Goal: Task Accomplishment & Management: Use online tool/utility

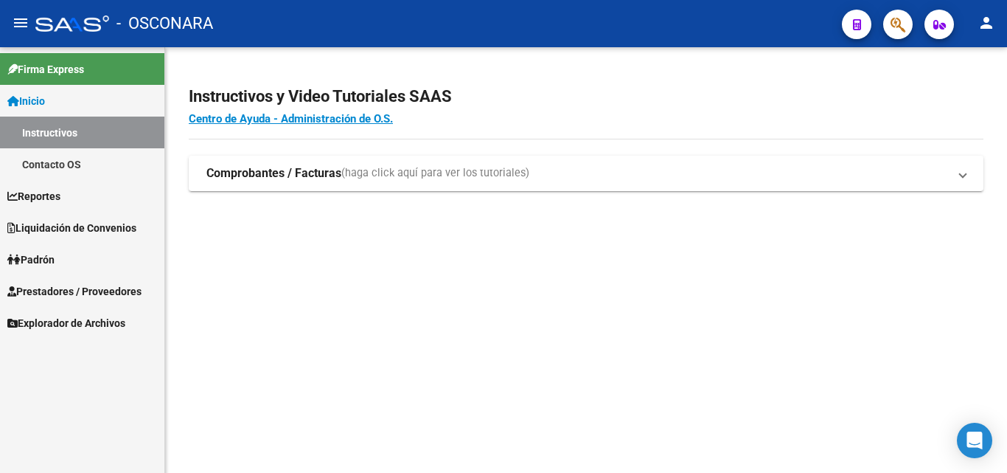
click at [77, 198] on link "Reportes" at bounding box center [82, 196] width 164 height 32
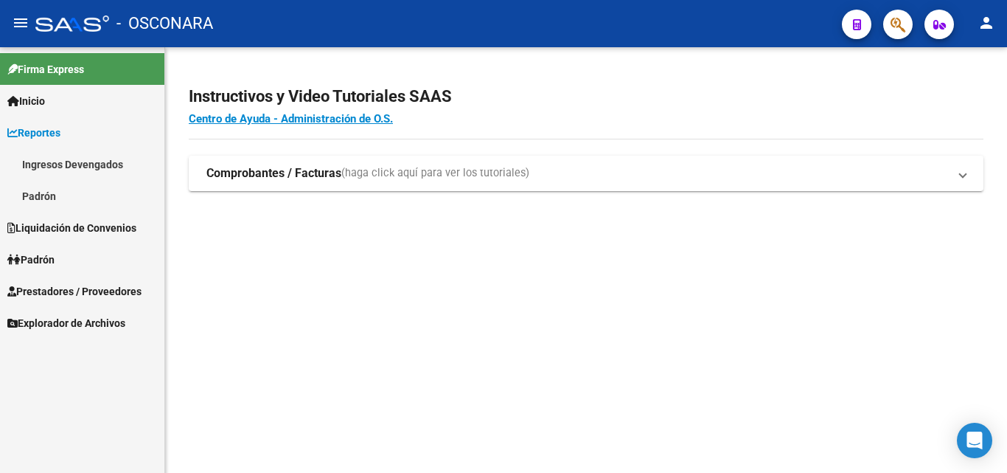
click at [102, 160] on link "Ingresos Devengados" at bounding box center [82, 164] width 164 height 32
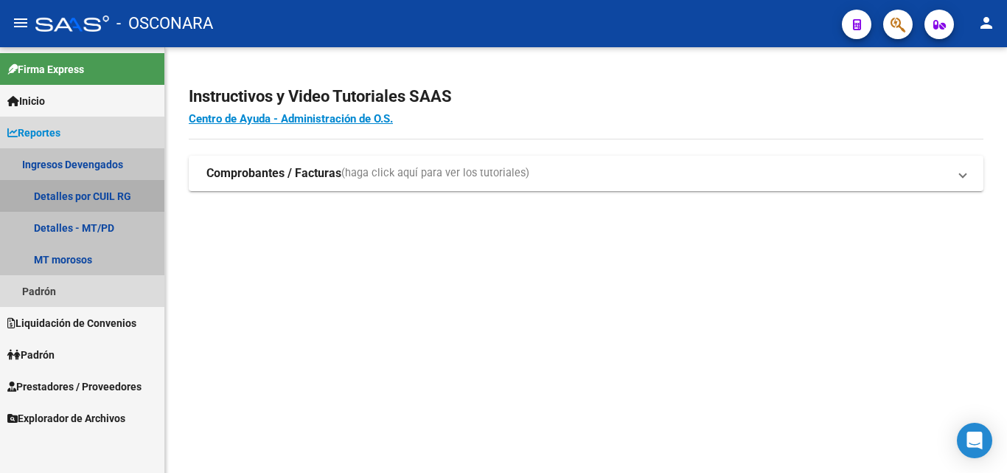
click at [105, 196] on link "Detalles por CUIL RG" at bounding box center [82, 196] width 164 height 32
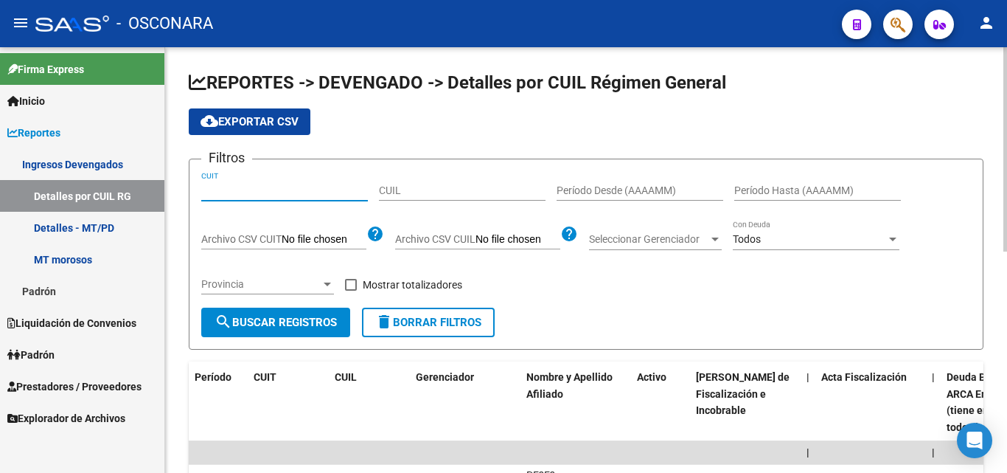
click at [208, 188] on input "CUIT" at bounding box center [284, 190] width 167 height 13
paste input "30-67185995-9"
type input "30-67185995-9"
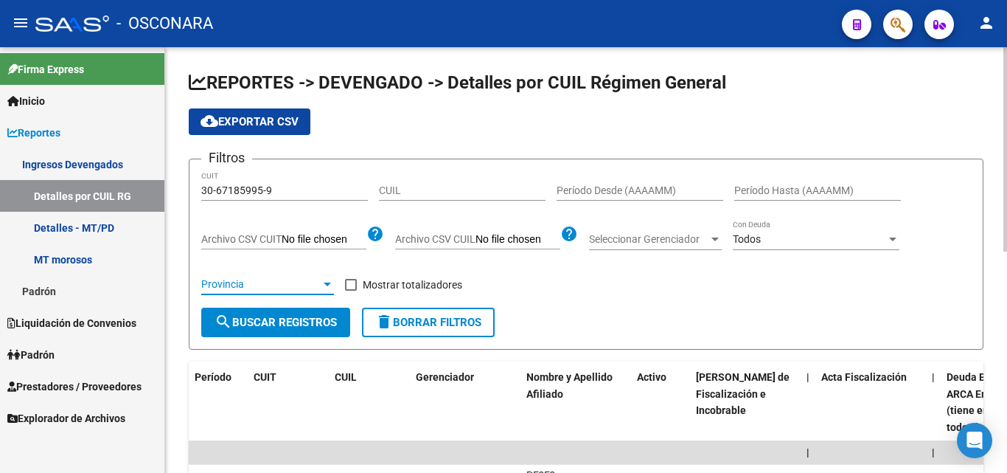
click at [330, 280] on div at bounding box center [327, 284] width 13 height 12
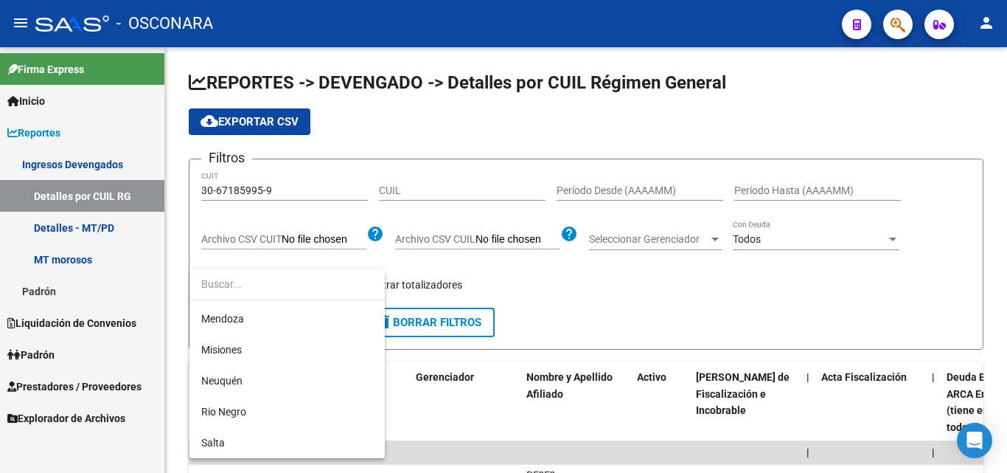
scroll to position [442, 0]
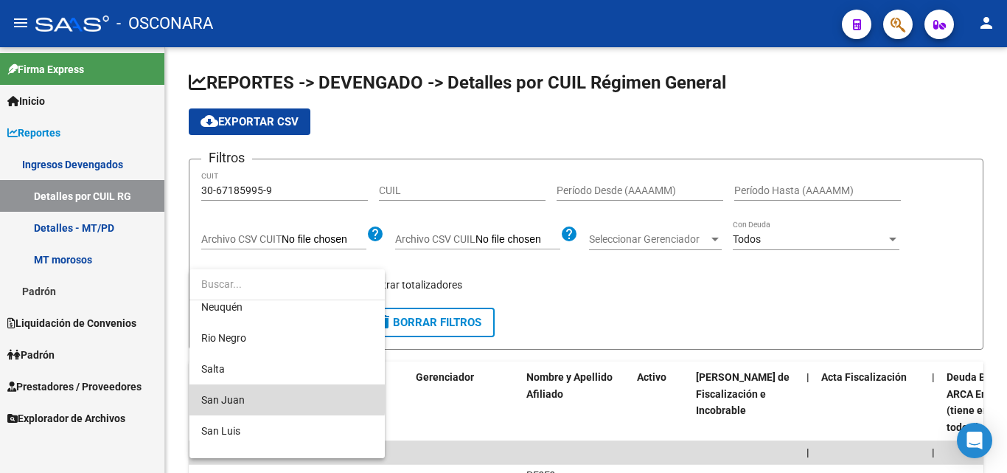
click at [248, 399] on span "San Juan" at bounding box center [287, 399] width 172 height 31
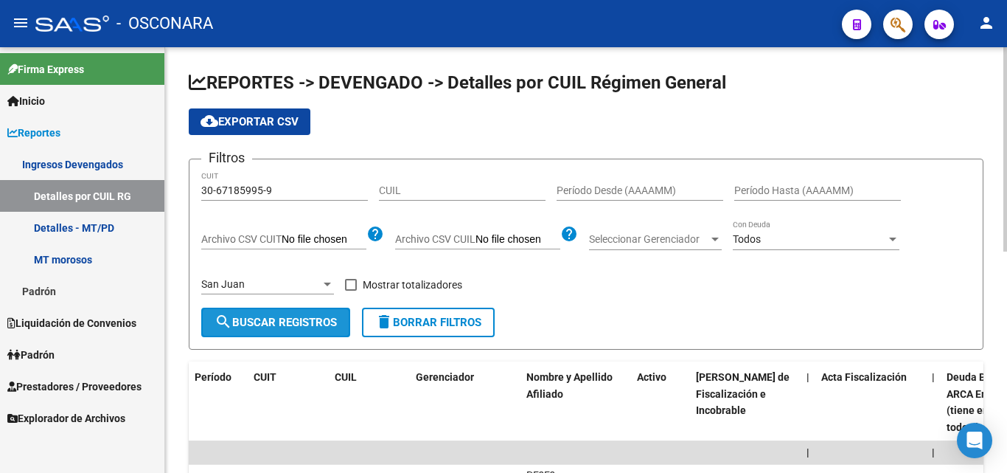
click at [266, 329] on span "search Buscar Registros" at bounding box center [276, 322] width 122 height 13
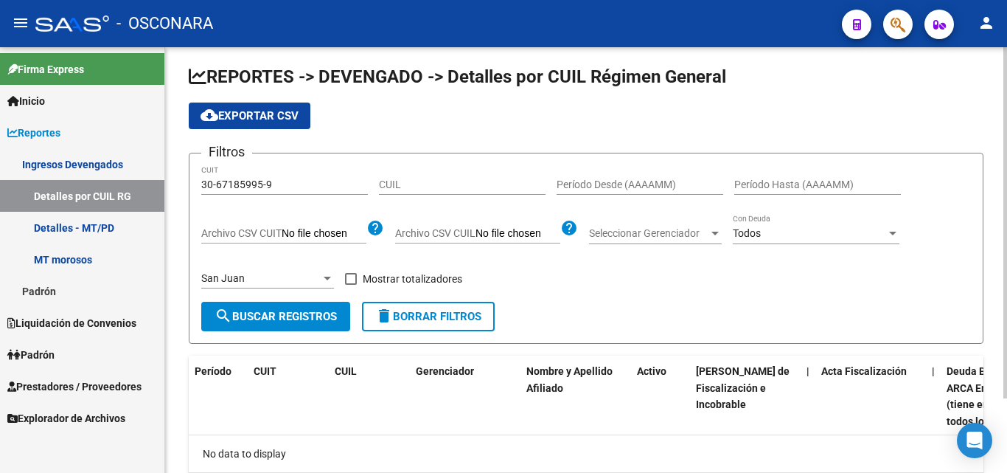
scroll to position [0, 0]
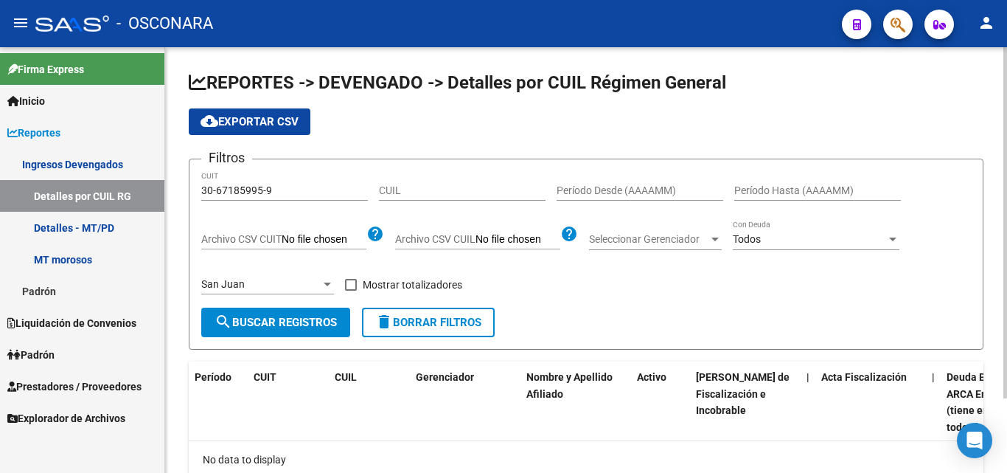
click at [616, 198] on div "Período Desde (AAAAMM)" at bounding box center [640, 185] width 167 height 29
click at [813, 244] on div "Todos" at bounding box center [809, 239] width 153 height 13
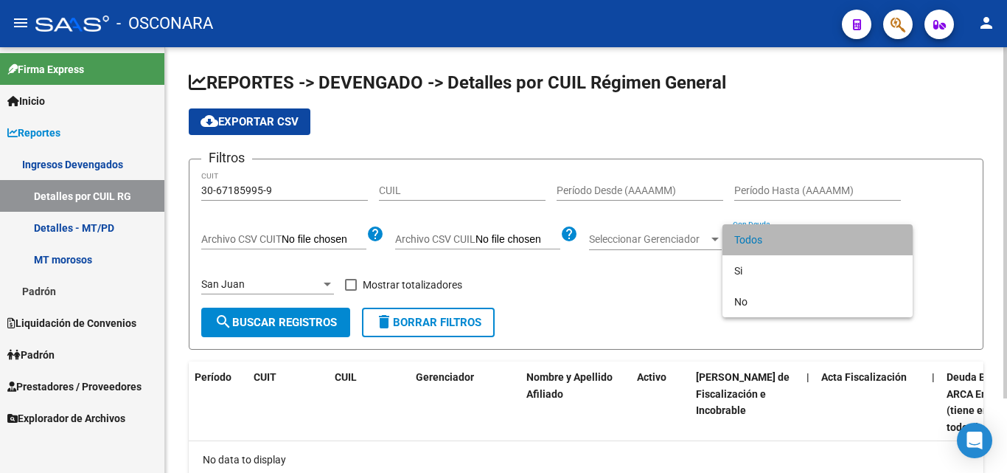
click at [813, 244] on span "Todos" at bounding box center [817, 239] width 167 height 31
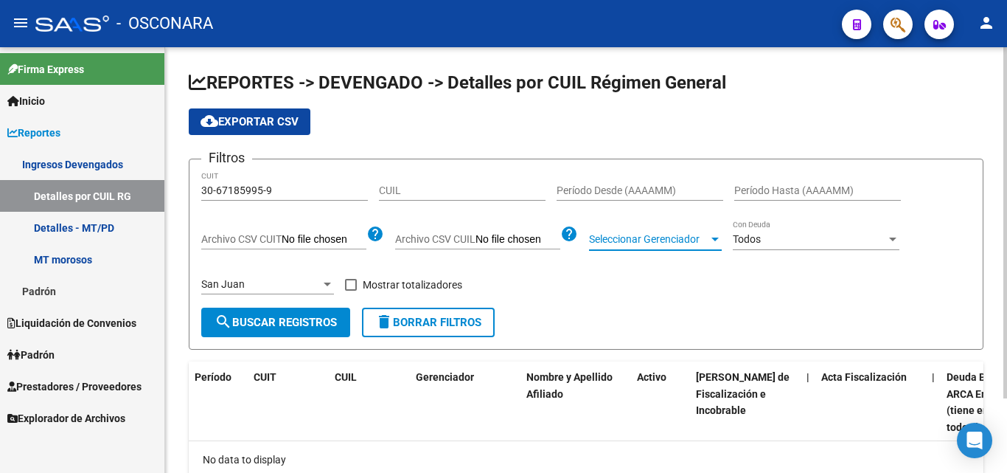
click at [627, 246] on span "Seleccionar Gerenciador" at bounding box center [648, 239] width 119 height 13
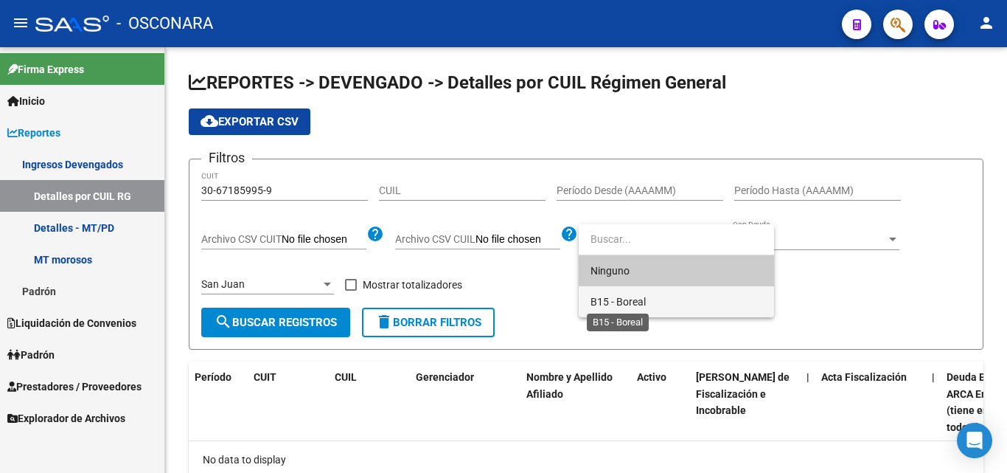
click at [623, 298] on span "B15 - Boreal" at bounding box center [618, 302] width 55 height 12
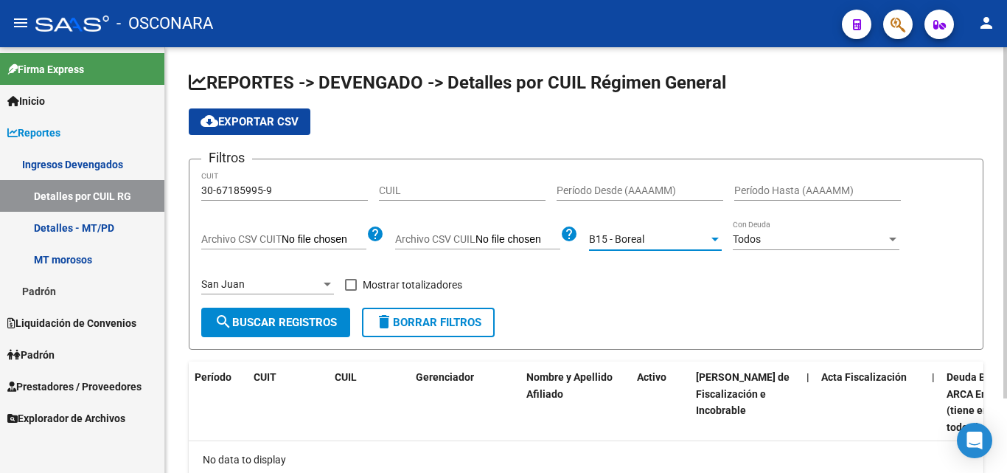
click at [293, 330] on button "search Buscar Registros" at bounding box center [275, 321] width 149 height 29
click at [655, 181] on div "Período Desde (AAAAMM)" at bounding box center [640, 185] width 167 height 29
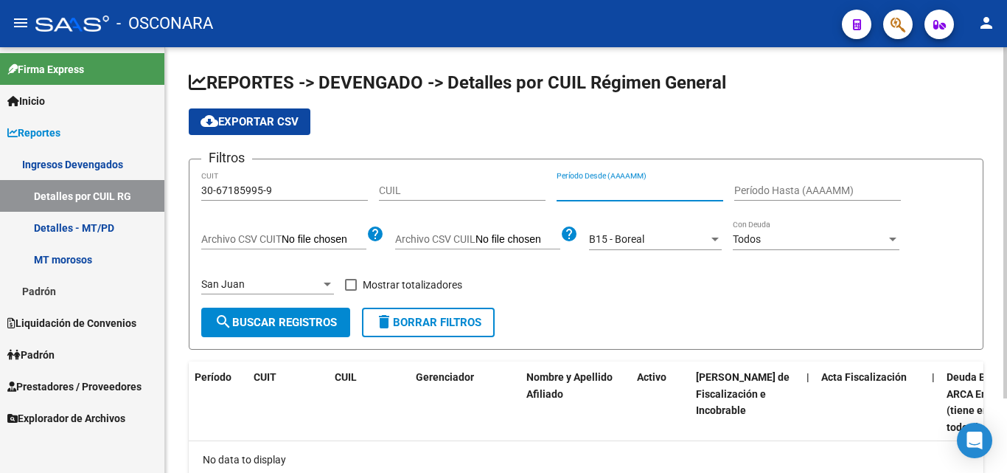
click at [647, 192] on input "Período Desde (AAAAMM)" at bounding box center [640, 190] width 167 height 13
type input "202506"
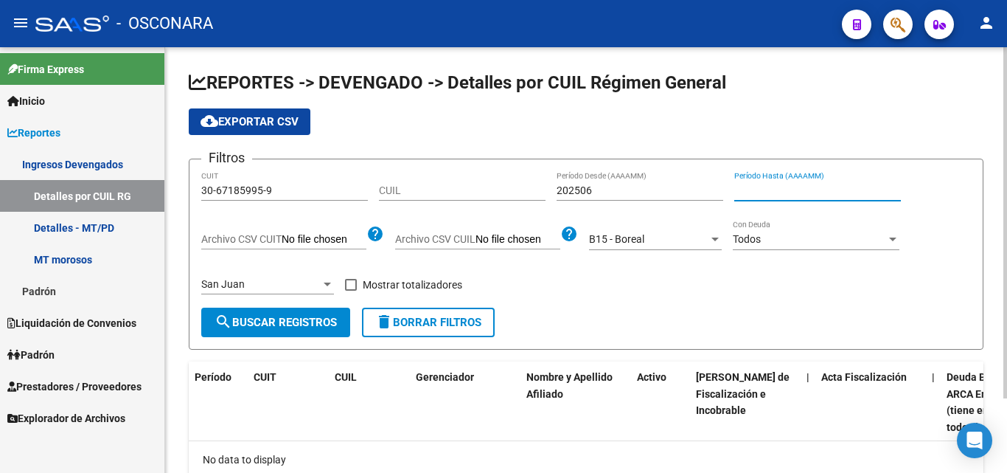
click at [815, 194] on input "Período Hasta (AAAAMM)" at bounding box center [817, 190] width 167 height 13
type input "202507"
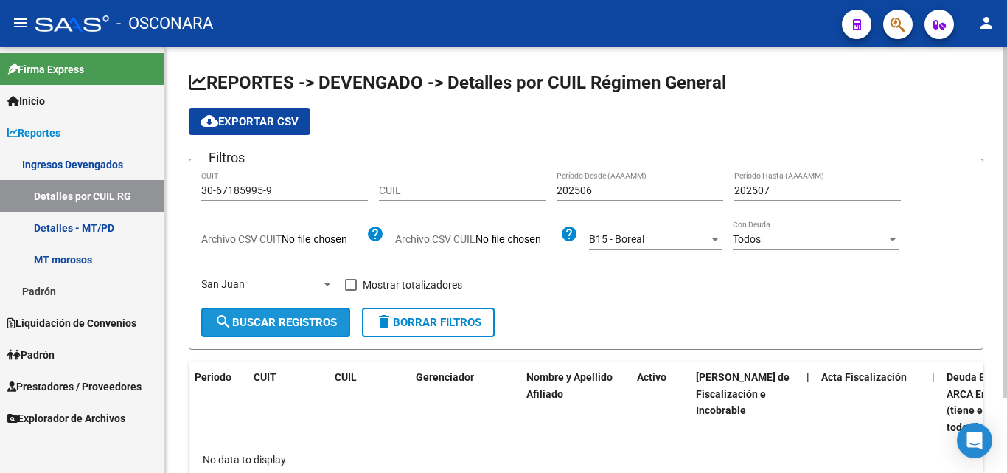
click at [223, 322] on mat-icon "search" at bounding box center [224, 322] width 18 height 18
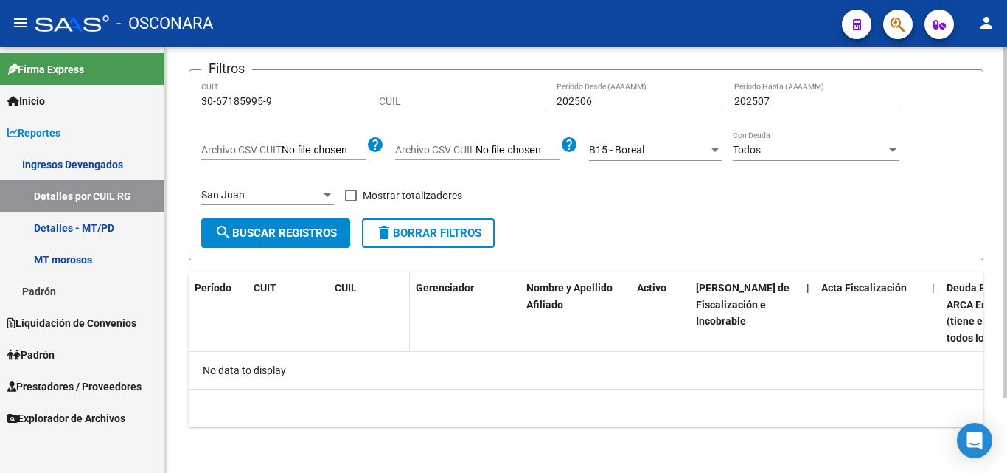
scroll to position [91, 0]
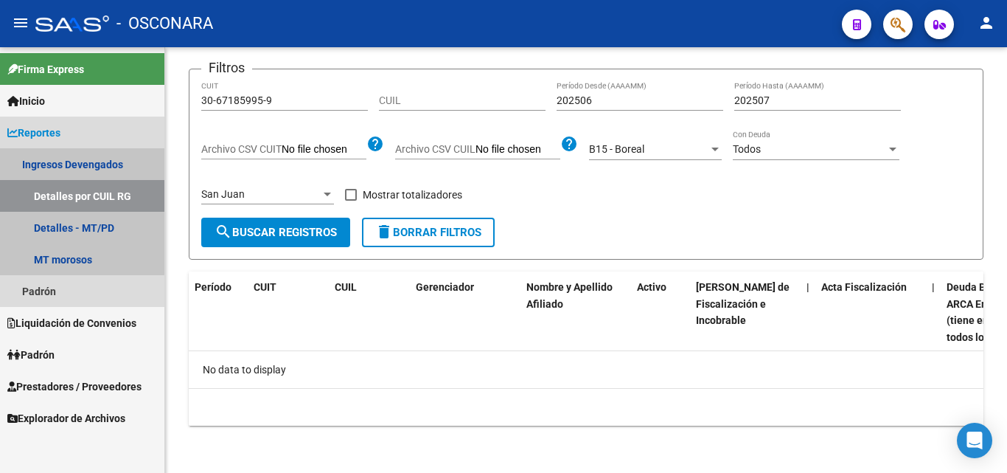
click at [66, 158] on link "Ingresos Devengados" at bounding box center [82, 164] width 164 height 32
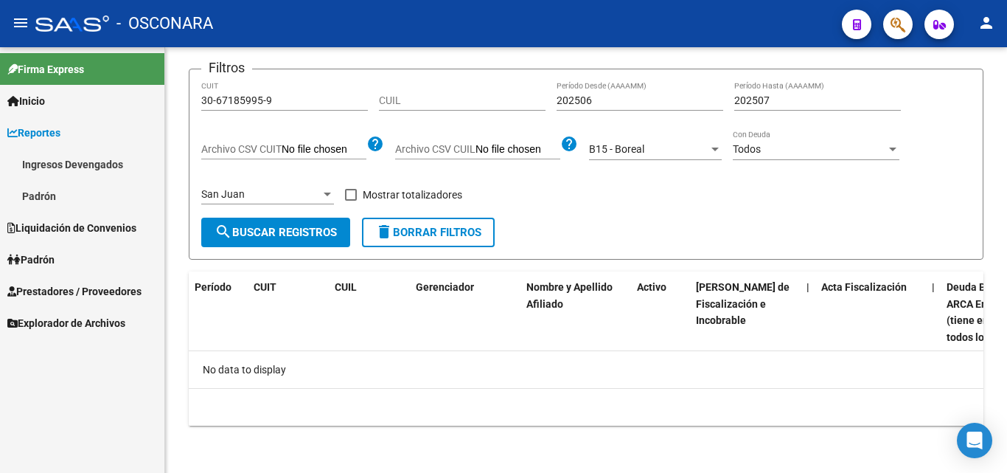
click at [70, 171] on link "Ingresos Devengados" at bounding box center [82, 164] width 164 height 32
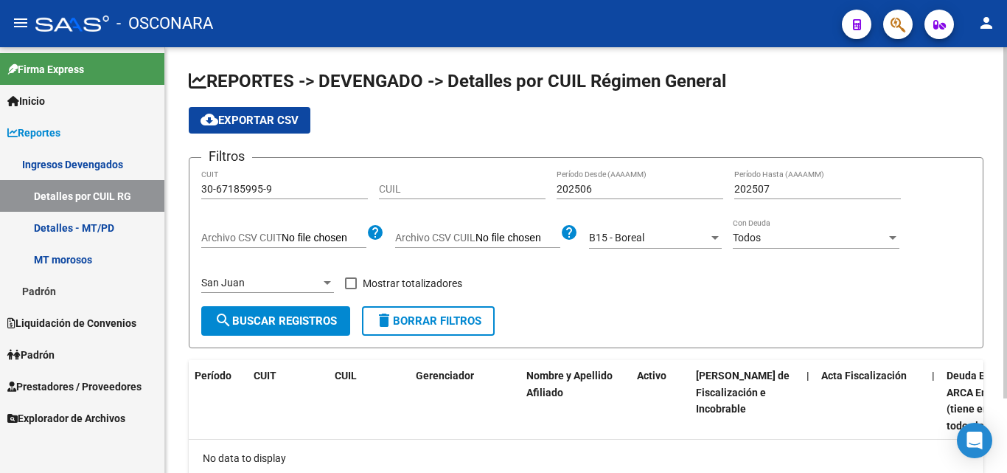
scroll to position [0, 0]
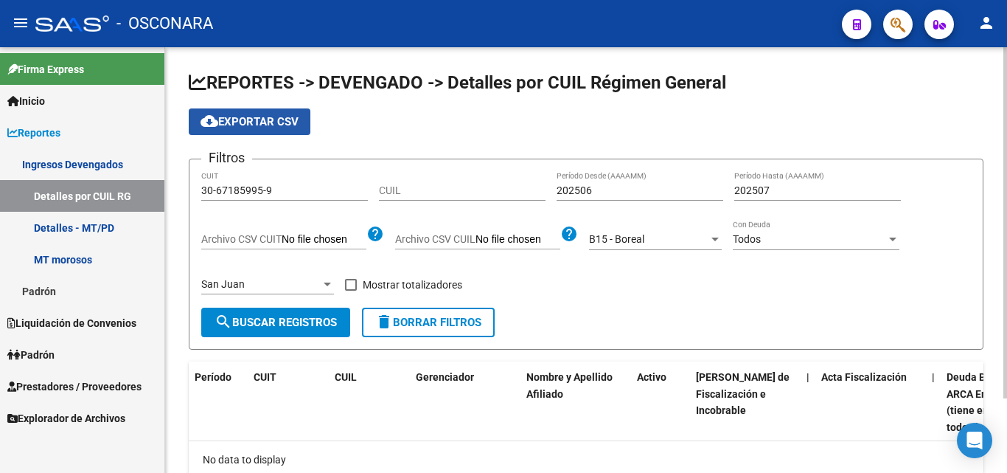
click at [269, 127] on span "cloud_download Exportar CSV" at bounding box center [250, 121] width 98 height 13
